Goal: Task Accomplishment & Management: Manage account settings

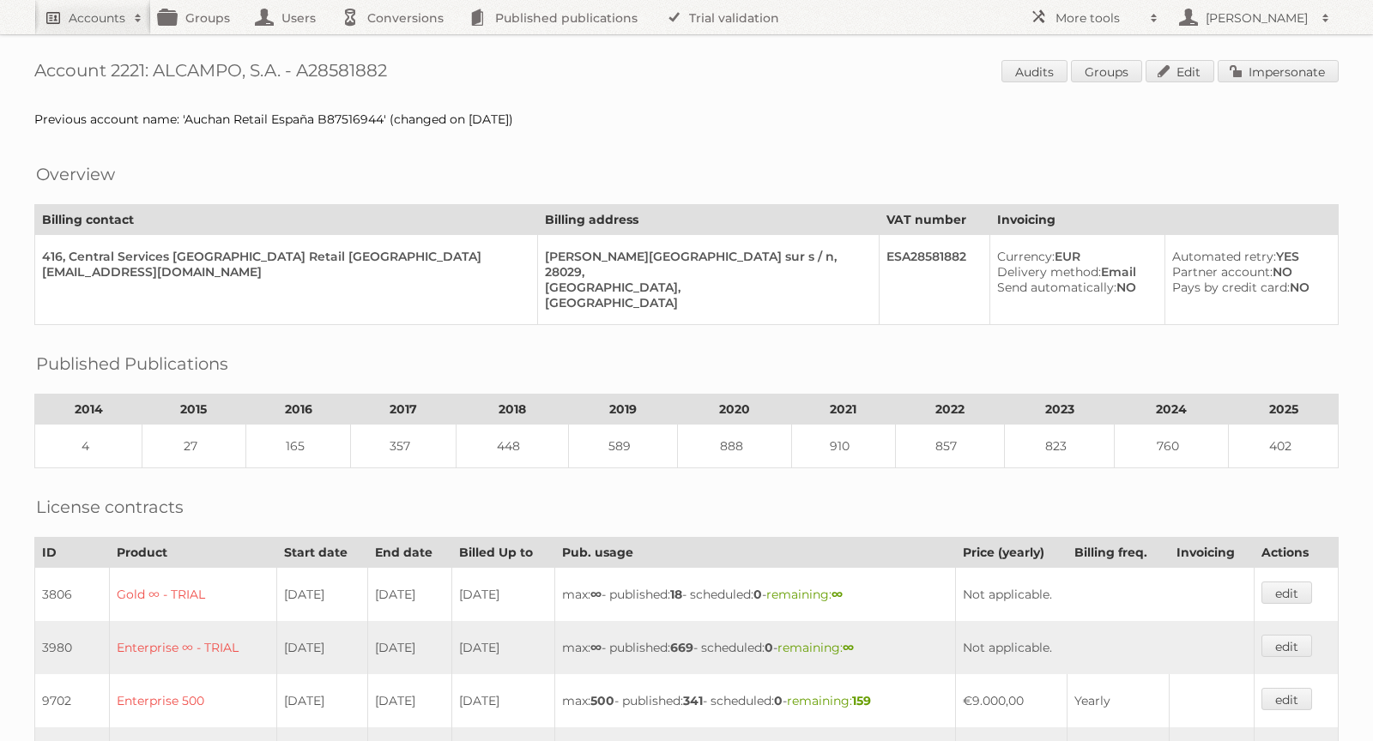
click at [104, 11] on h2 "Accounts" at bounding box center [97, 17] width 57 height 17
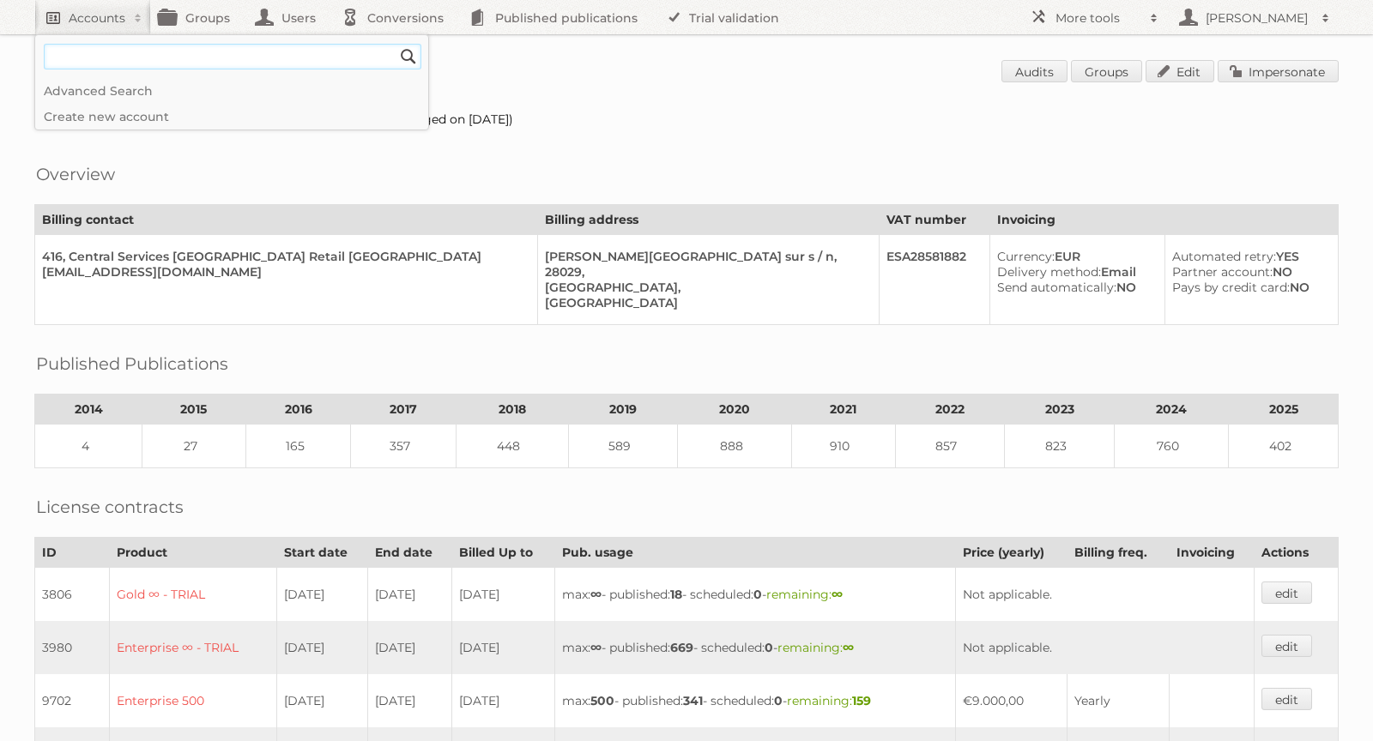
paste input"] "[EMAIL_ADDRESS][DOMAIN_NAME]"
type input"] "[EMAIL_ADDRESS][DOMAIN_NAME]"
click at [396, 44] on input "Search" at bounding box center [409, 57] width 26 height 26
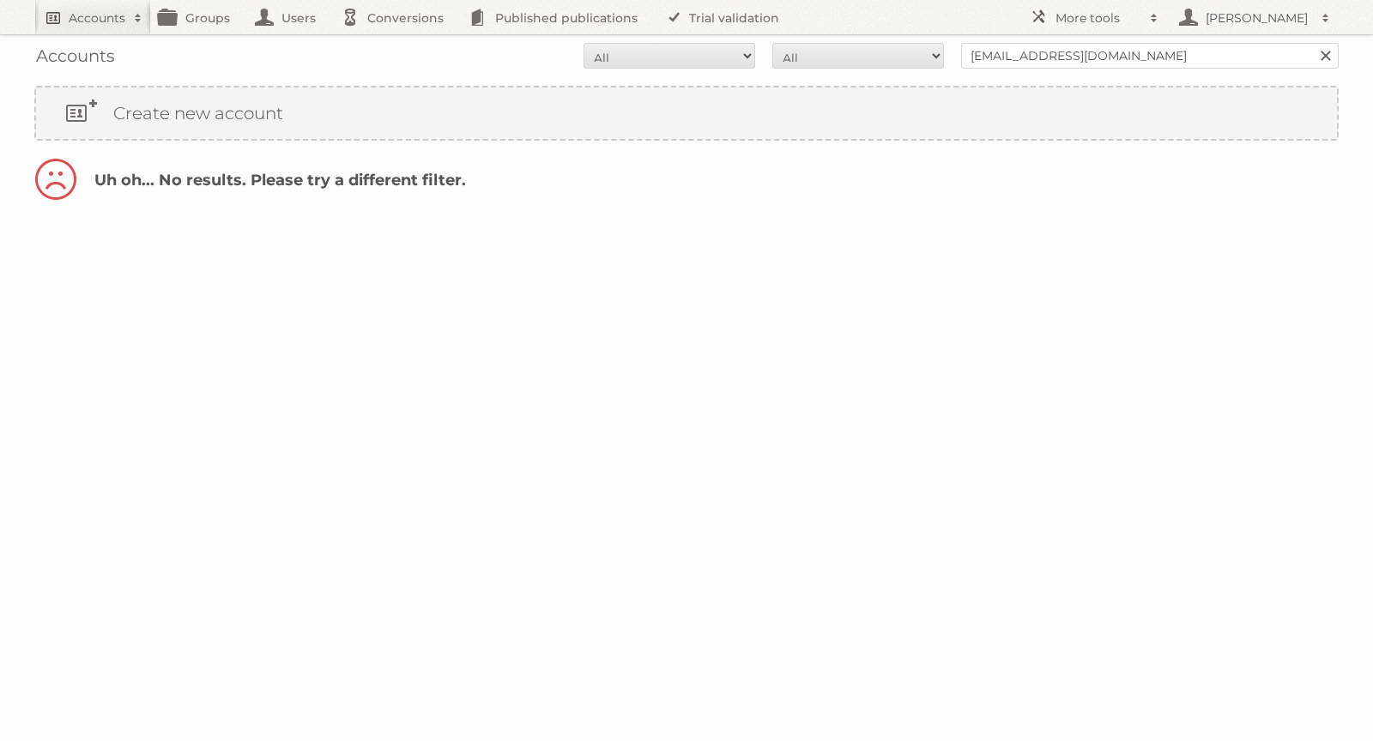
click at [107, 18] on h2 "Accounts" at bounding box center [97, 17] width 57 height 17
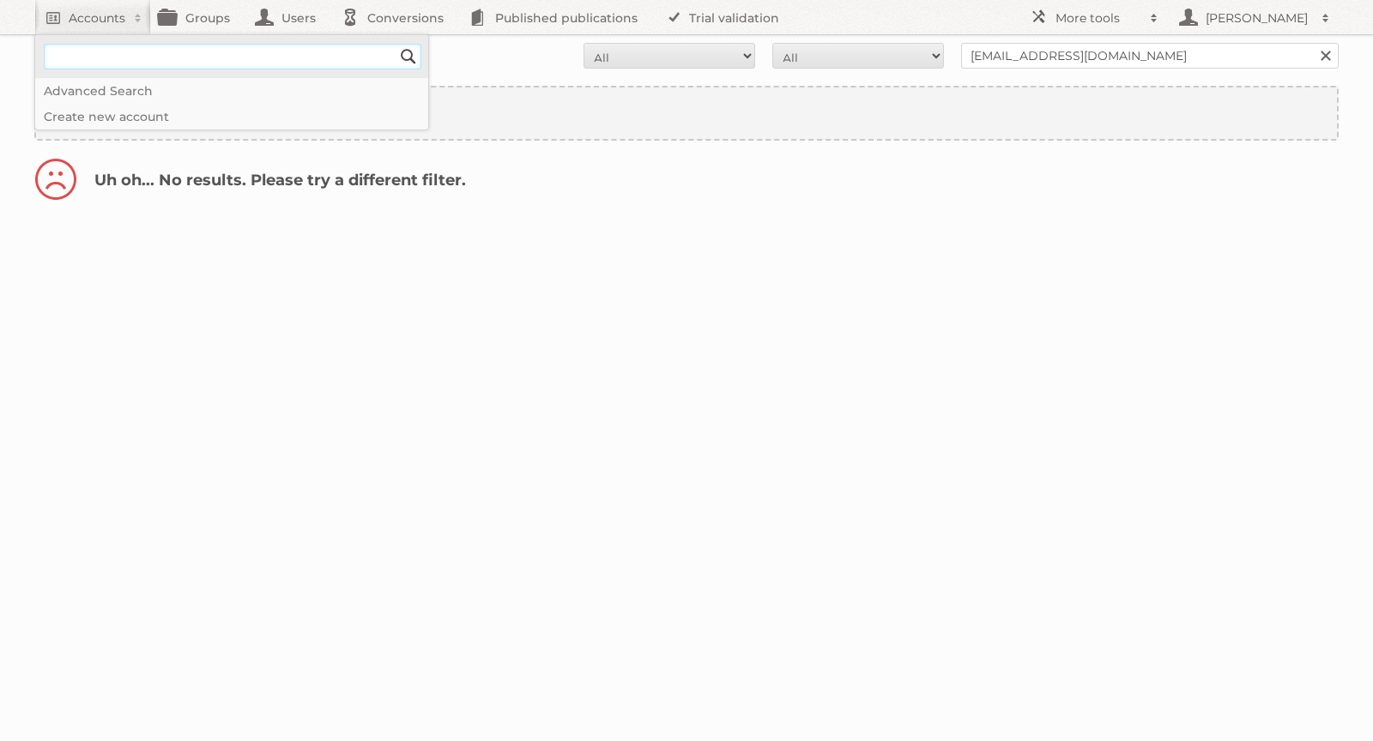
paste input"] "https://play.publitas.com/accounts/87006"
type input"] "https://play.publitas.com/accounts/87006"
click at [401, 57] on input "Search" at bounding box center [409, 57] width 26 height 26
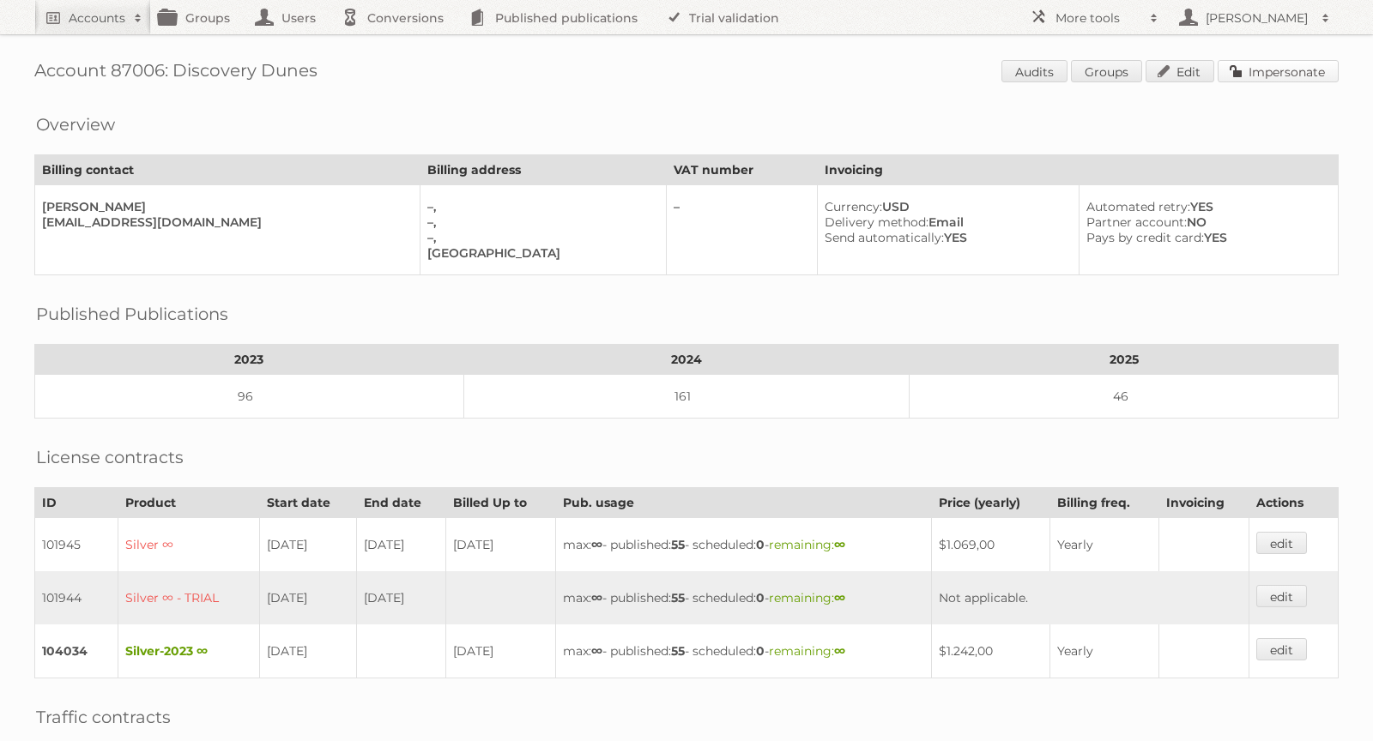
click at [1275, 77] on link "Impersonate" at bounding box center [1278, 71] width 121 height 22
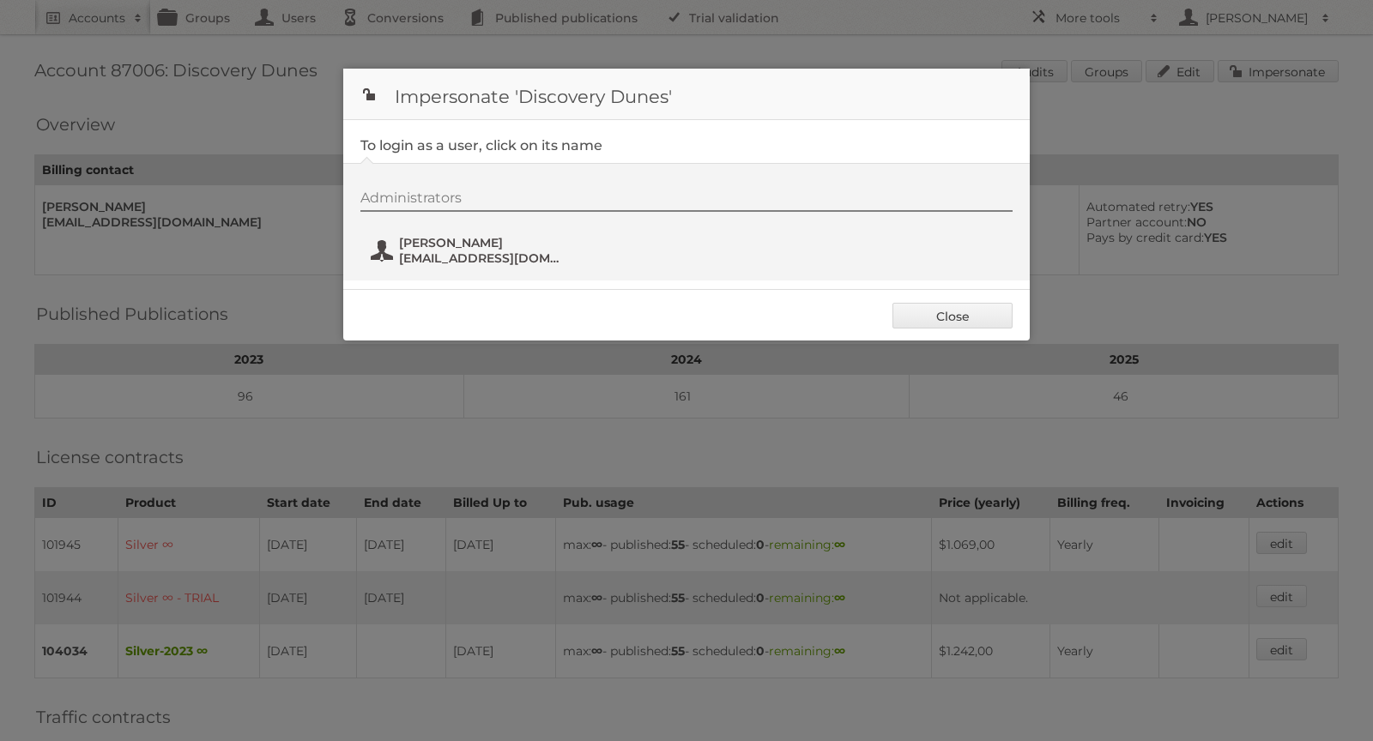
click at [438, 262] on span "[EMAIL_ADDRESS][DOMAIN_NAME]" at bounding box center [482, 258] width 166 height 15
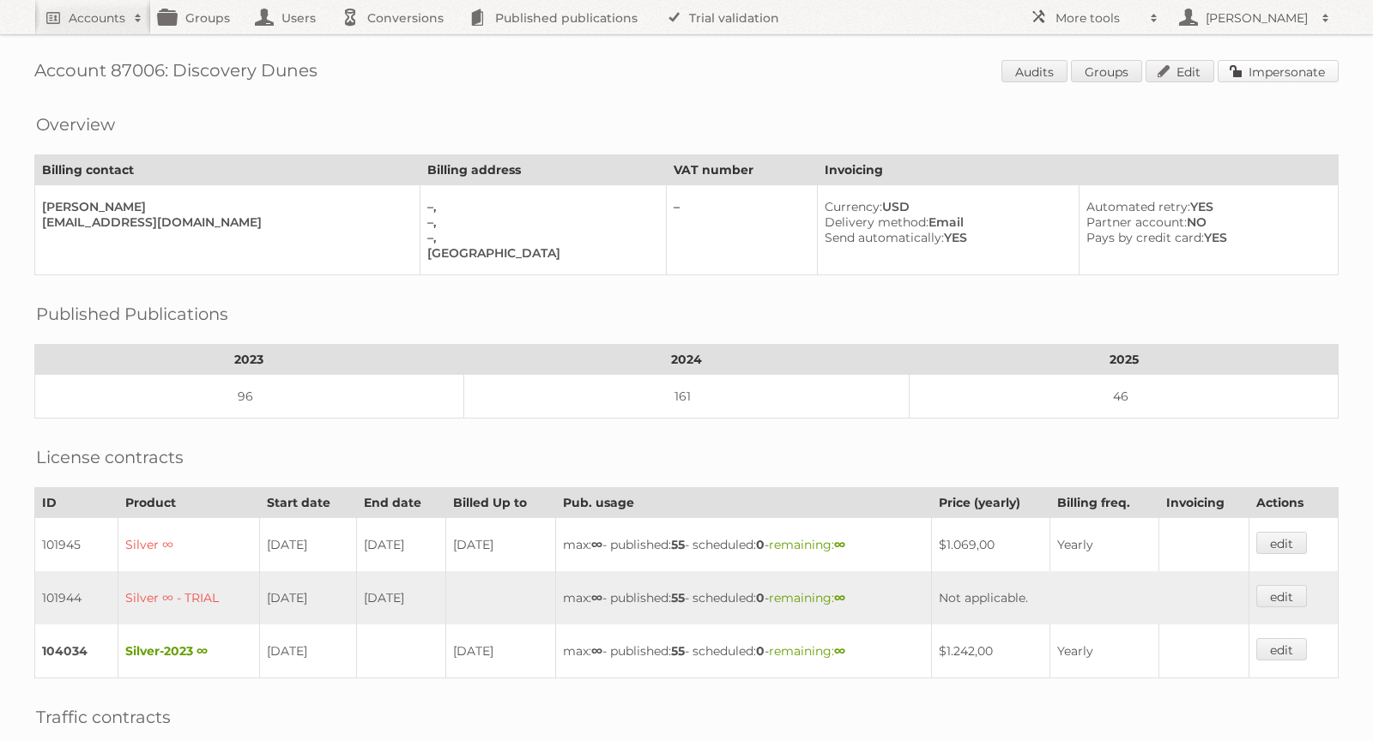
click at [1273, 61] on link "Impersonate" at bounding box center [1278, 71] width 121 height 22
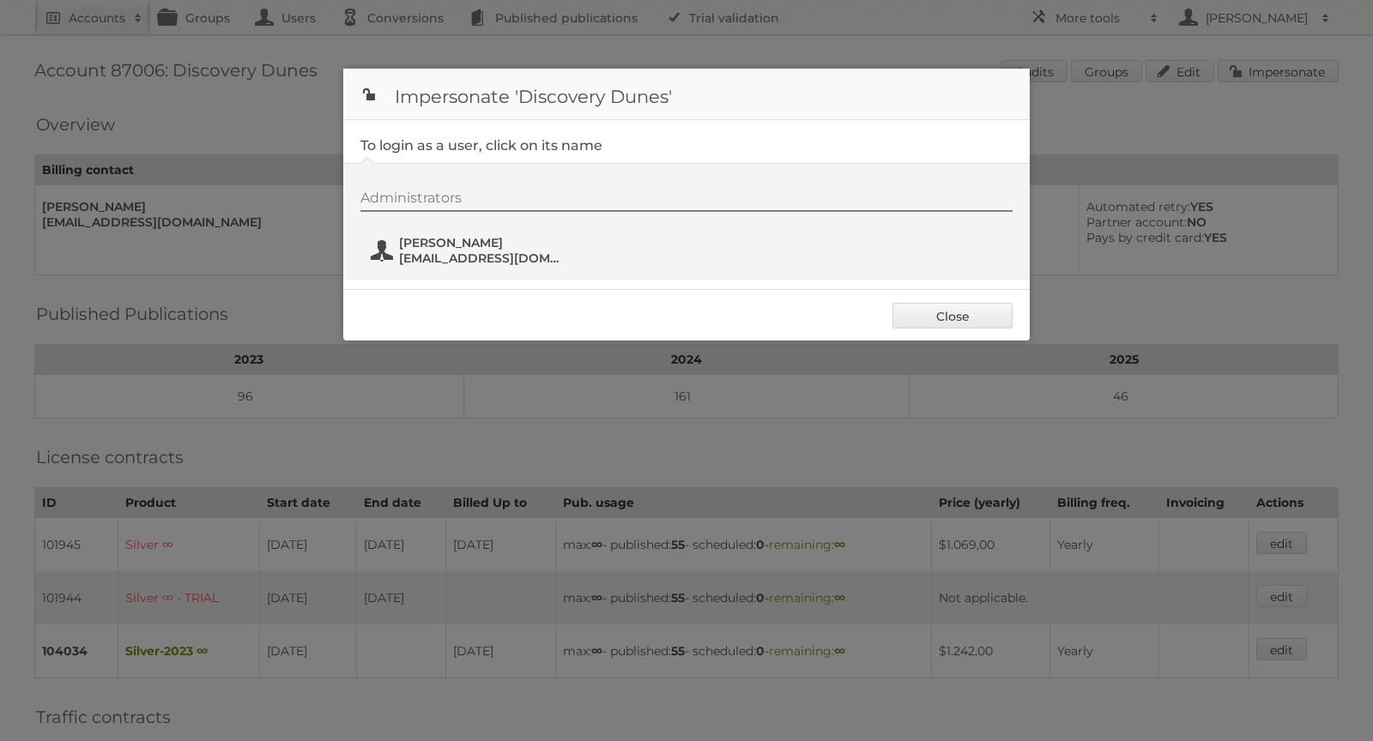
click at [434, 253] on span "cmouchantaf@discoverydunes.com" at bounding box center [482, 258] width 166 height 15
